Goal: Information Seeking & Learning: Compare options

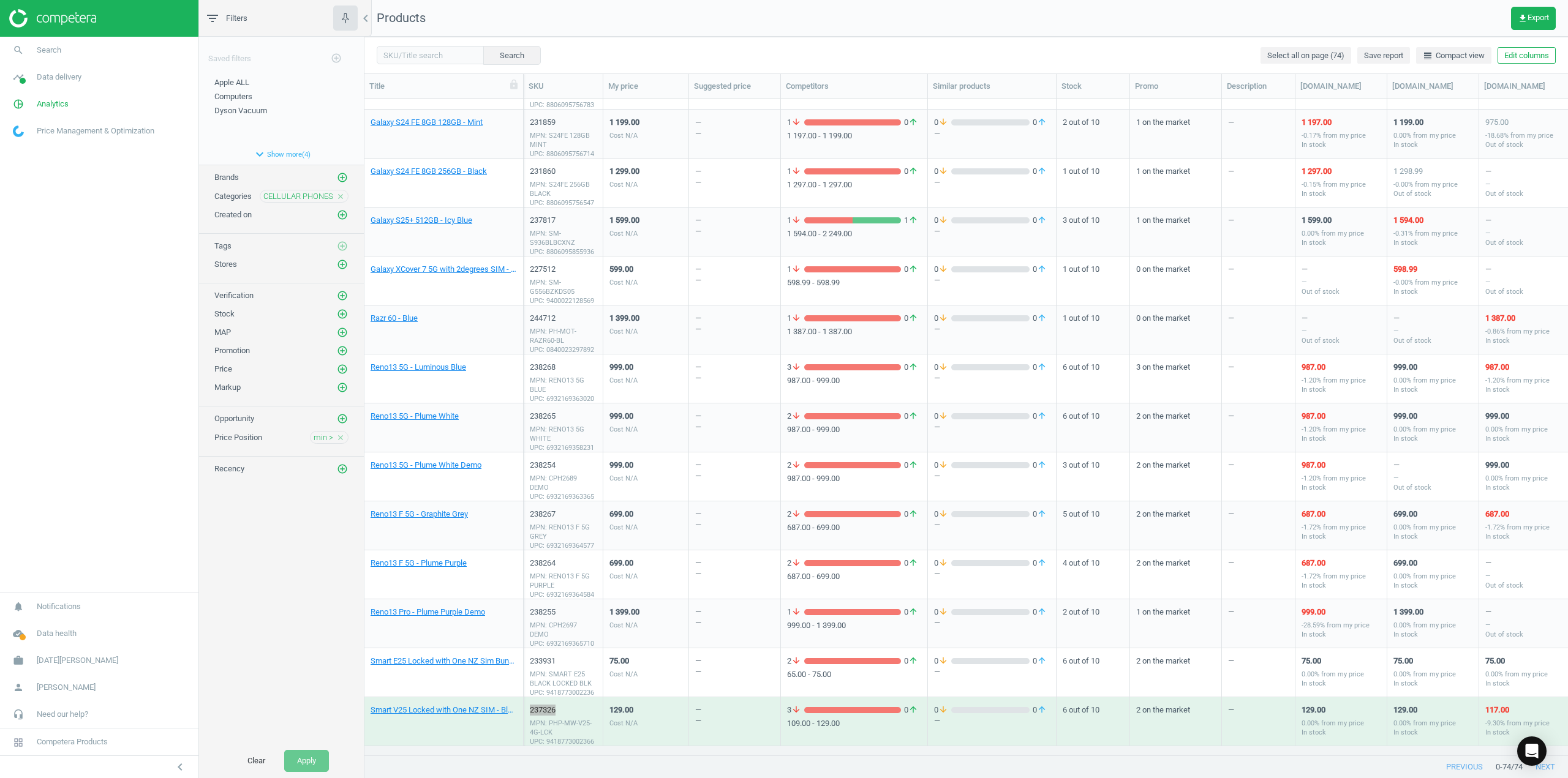
scroll to position [638, 1194]
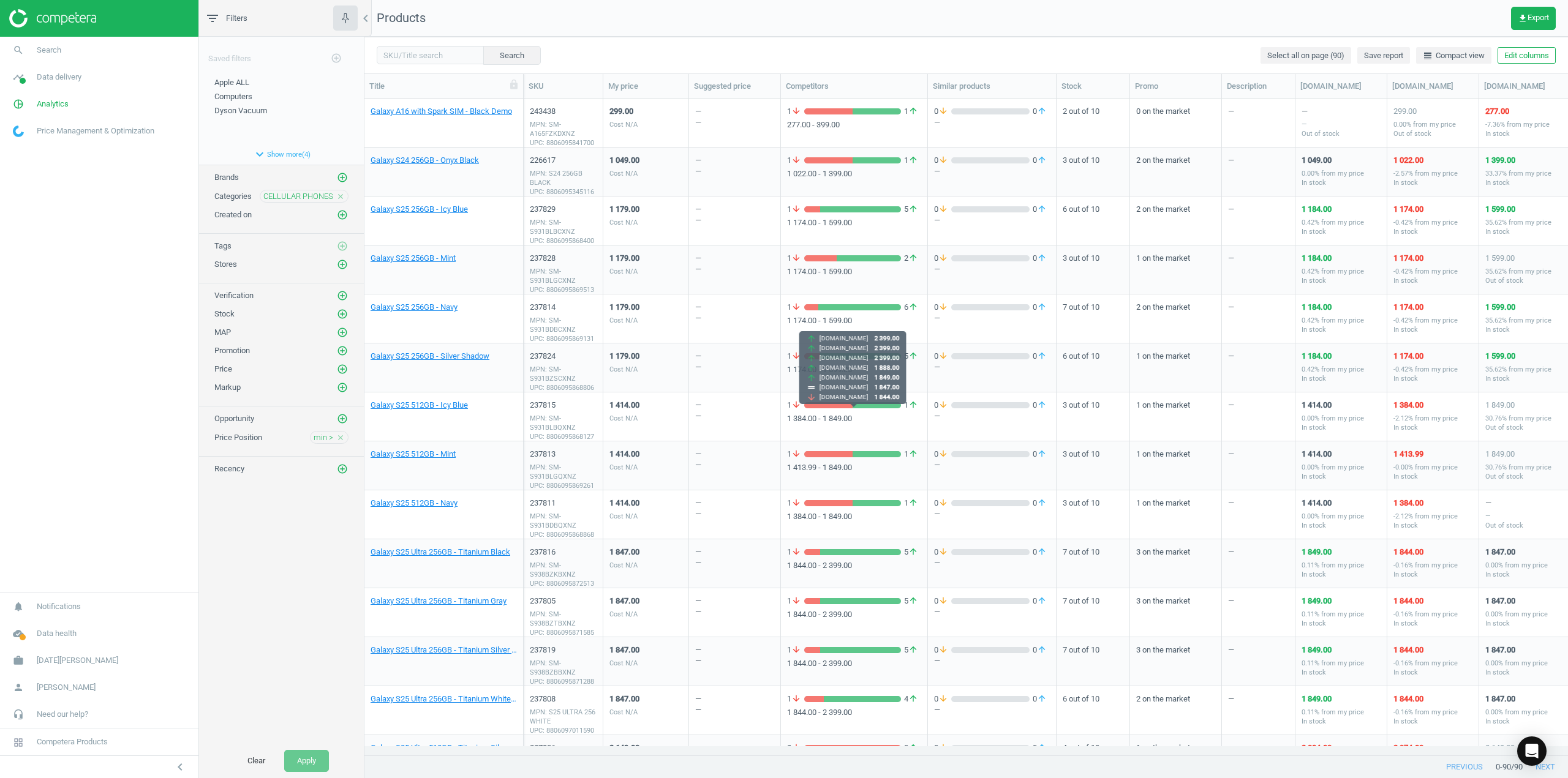
scroll to position [1470, 0]
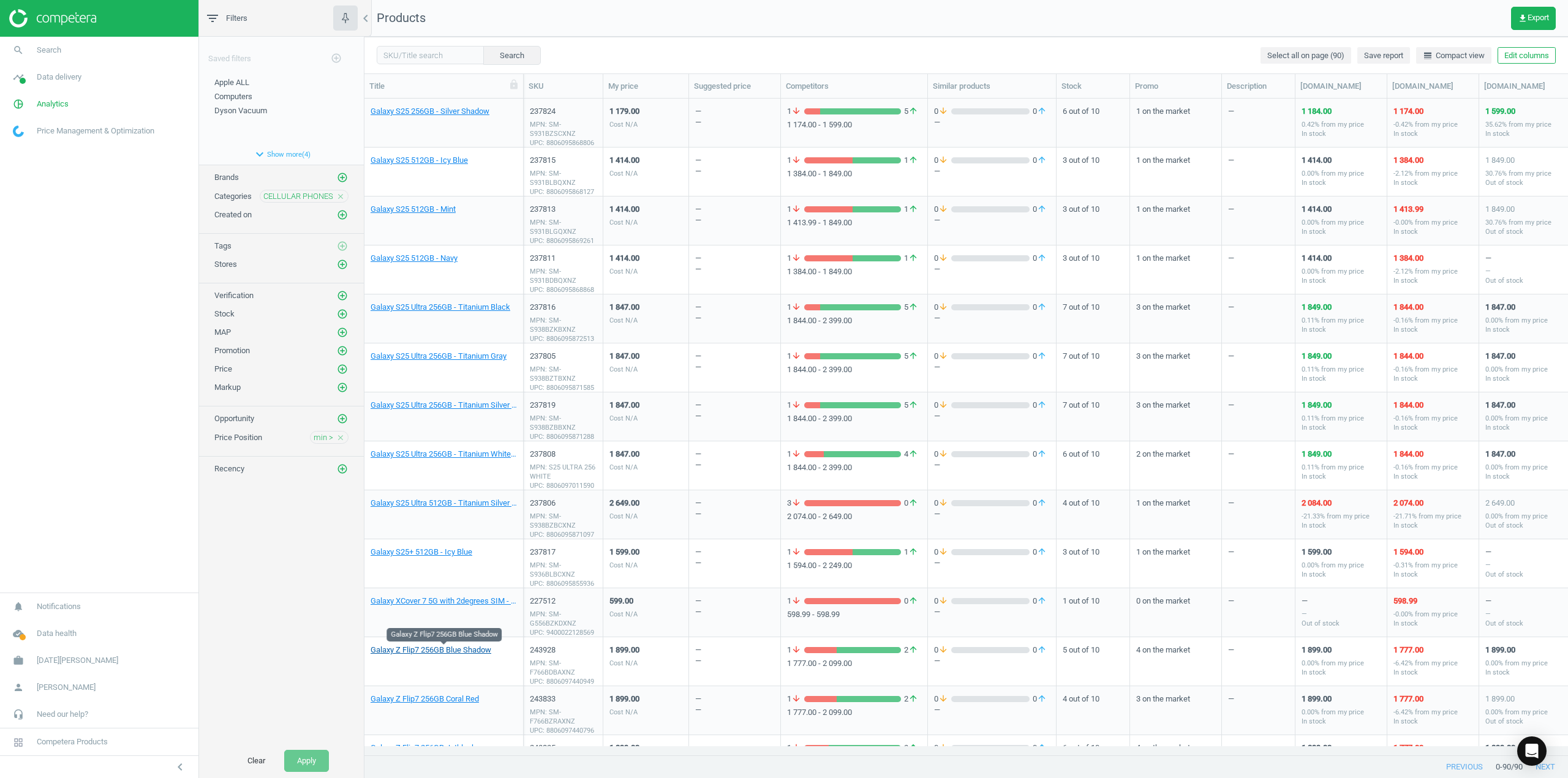
click at [459, 653] on link "Galaxy Z Flip7 256GB Blue Shadow" at bounding box center [430, 650] width 121 height 11
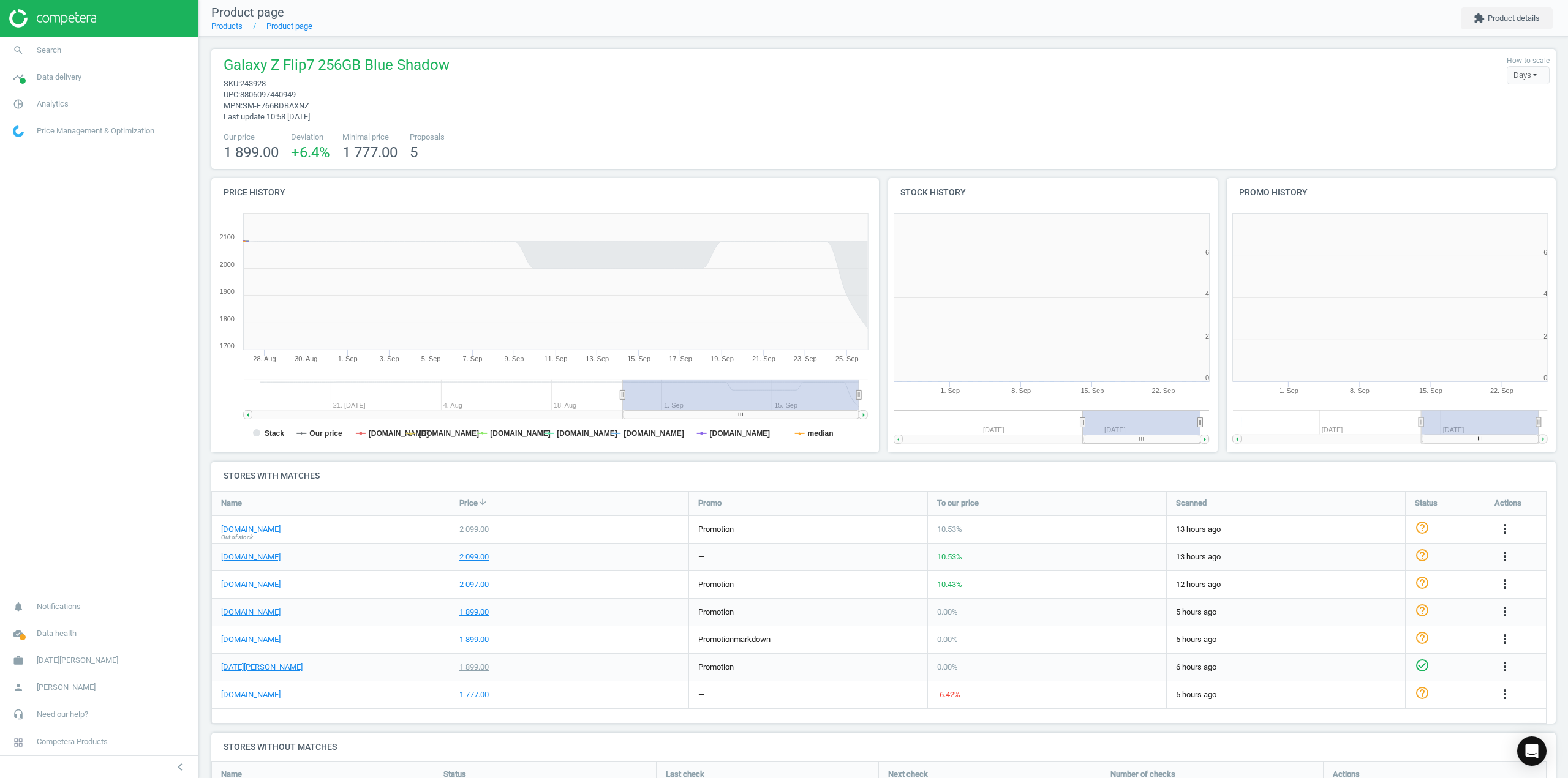
scroll to position [263, 346]
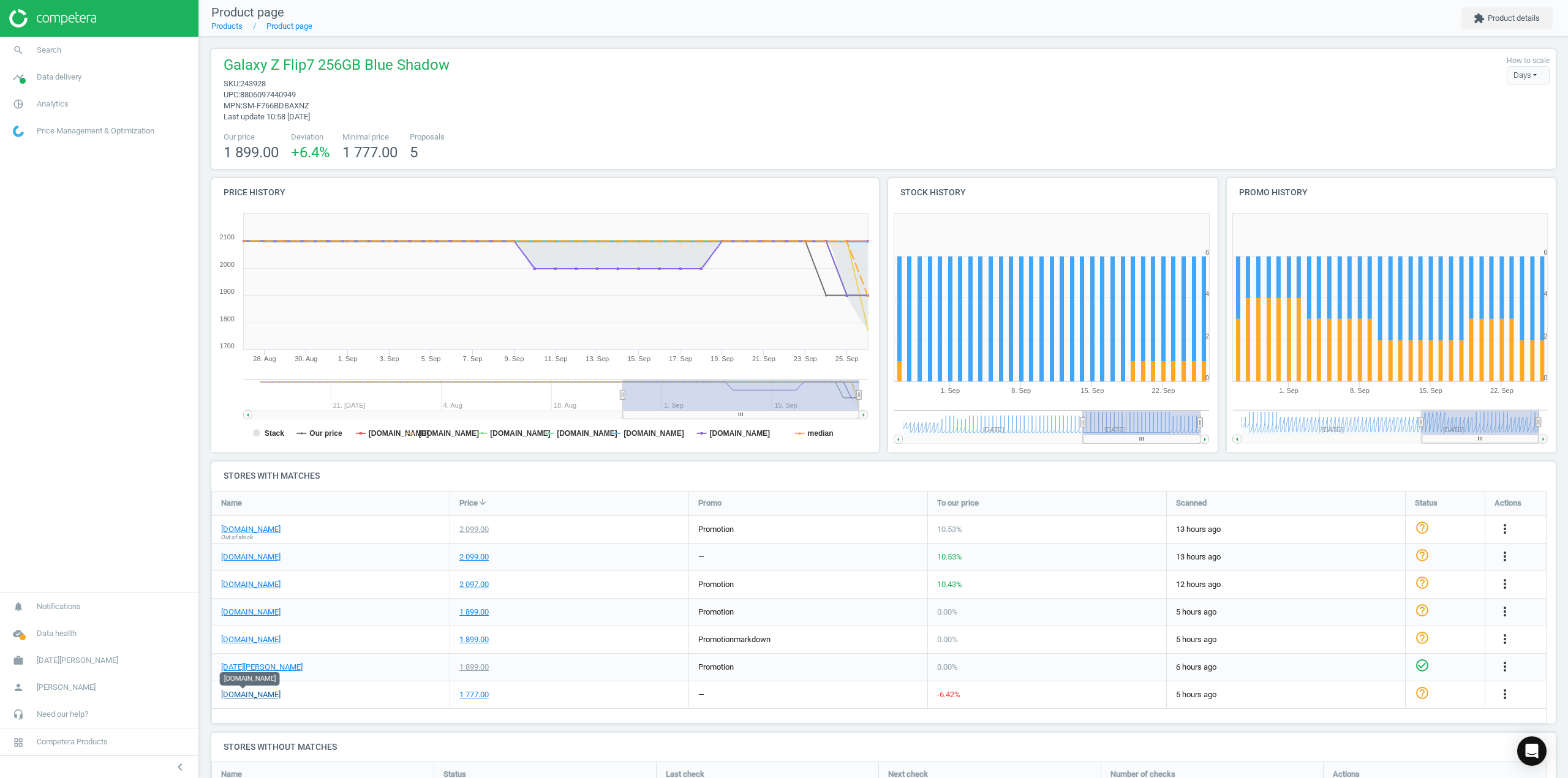
click at [253, 698] on link "[DOMAIN_NAME]" at bounding box center [251, 694] width 59 height 11
